Goal: Task Accomplishment & Management: Use online tool/utility

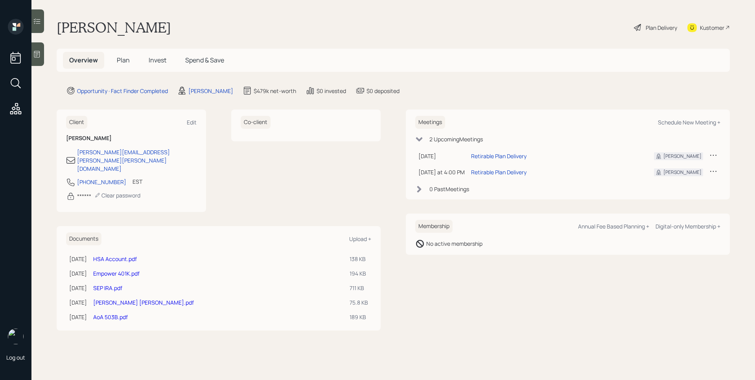
click at [124, 58] on span "Plan" at bounding box center [123, 60] width 13 height 9
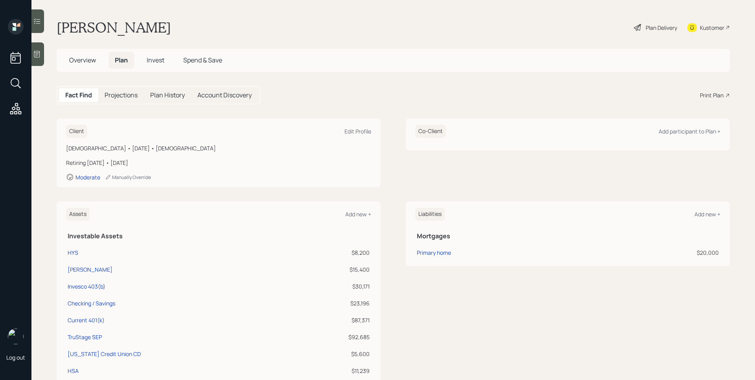
click at [714, 97] on div "Print Plan" at bounding box center [712, 95] width 24 height 8
click at [82, 59] on span "Overview" at bounding box center [82, 60] width 27 height 9
